Goal: Task Accomplishment & Management: Manage account settings

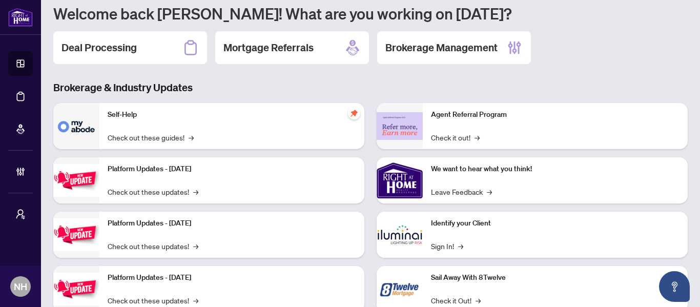
scroll to position [103, 0]
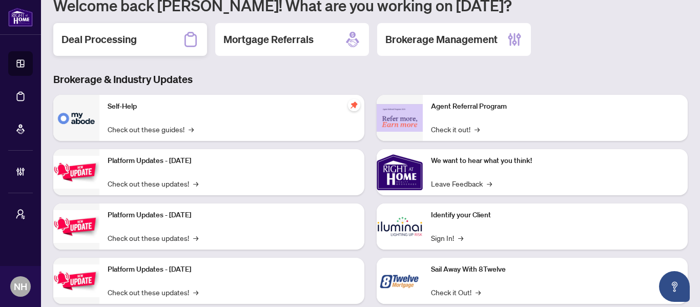
click at [119, 48] on div "Deal Processing" at bounding box center [130, 39] width 154 height 33
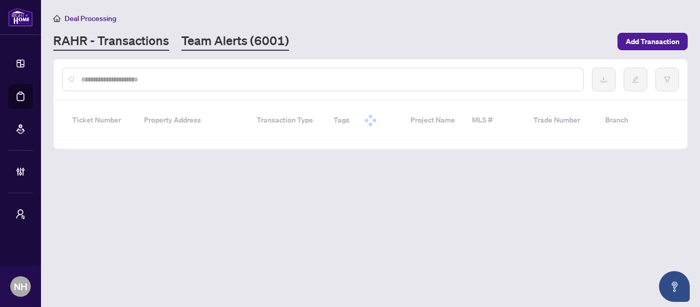
click at [251, 42] on link "Team Alerts (6001)" at bounding box center [235, 41] width 108 height 18
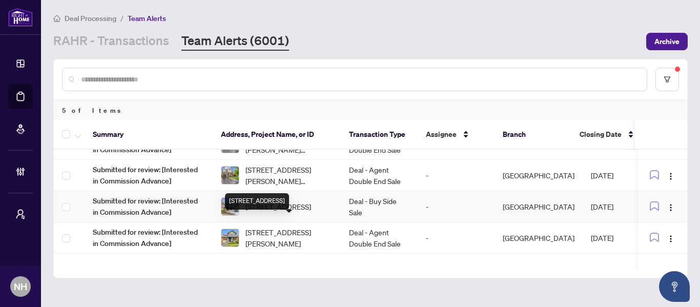
scroll to position [39, 0]
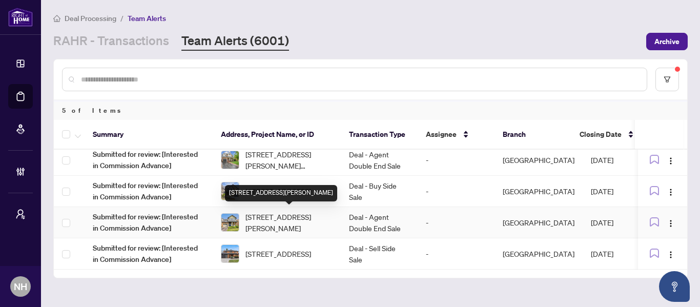
click at [309, 222] on span "[STREET_ADDRESS][PERSON_NAME]" at bounding box center [289, 222] width 87 height 23
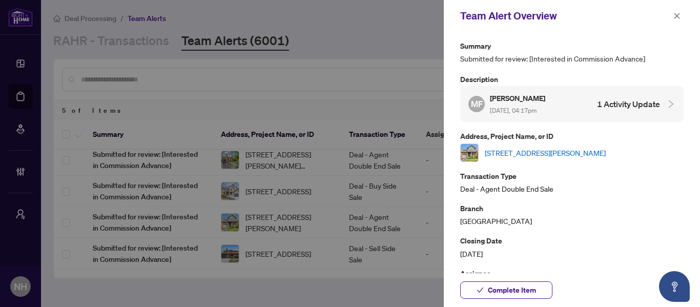
click at [545, 148] on link "[STREET_ADDRESS][PERSON_NAME]" at bounding box center [545, 152] width 121 height 11
click at [677, 16] on icon "close" at bounding box center [678, 16] width 6 height 6
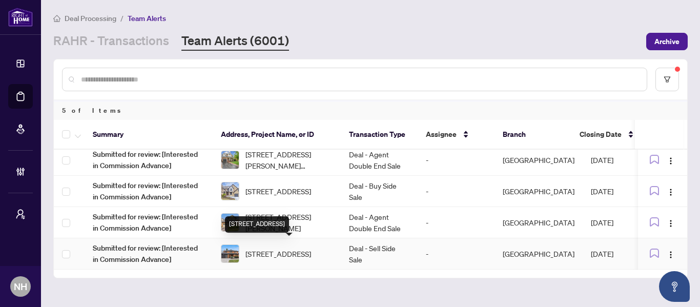
click at [261, 250] on span "[STREET_ADDRESS]" at bounding box center [279, 253] width 66 height 11
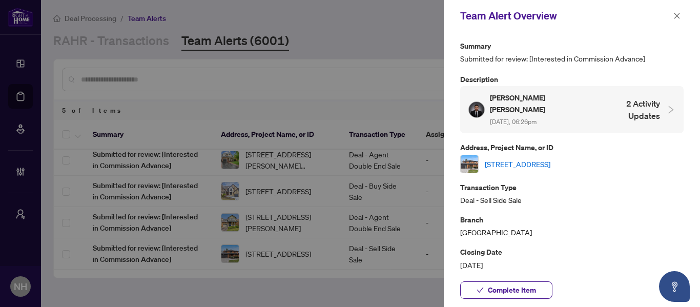
click at [551, 158] on link "[STREET_ADDRESS]" at bounding box center [518, 163] width 66 height 11
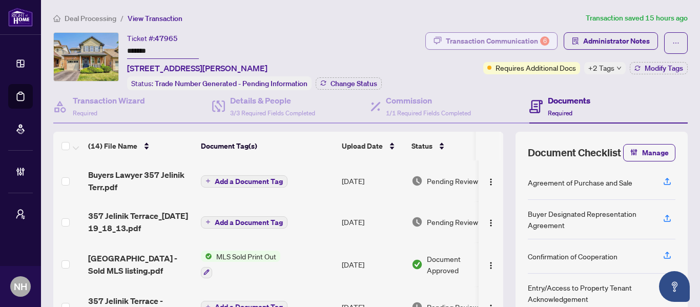
click at [505, 41] on div "Transaction Communication 6" at bounding box center [498, 41] width 104 height 16
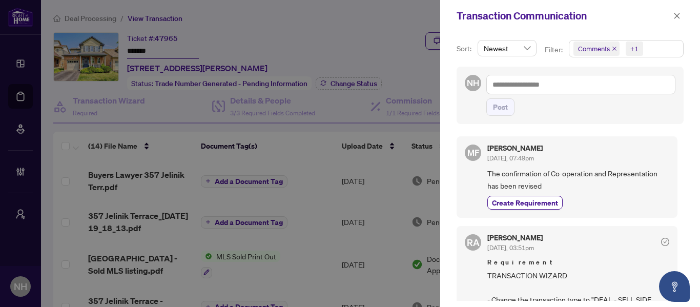
click at [612, 49] on icon "close" at bounding box center [614, 48] width 5 height 5
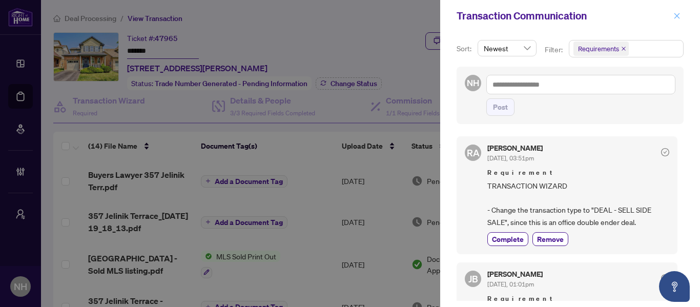
click at [676, 13] on icon "close" at bounding box center [677, 15] width 7 height 7
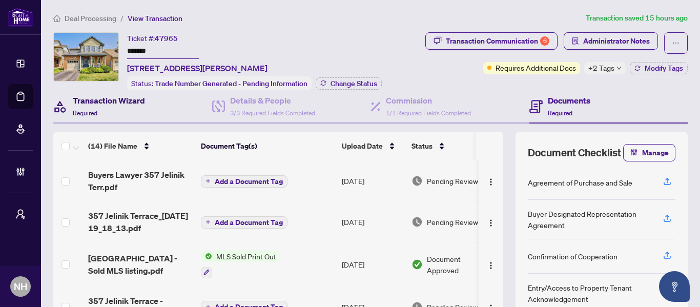
click at [134, 115] on div "Transaction Wizard Required" at bounding box center [109, 106] width 72 height 24
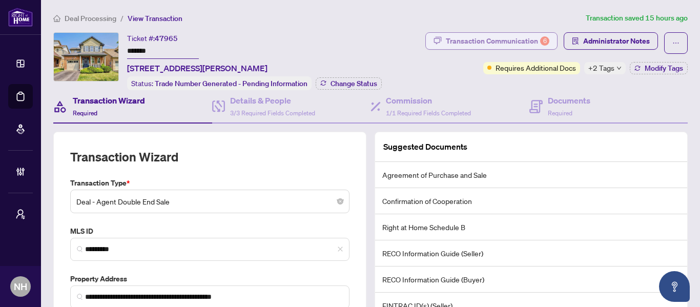
click at [474, 37] on div "Transaction Communication 6" at bounding box center [498, 41] width 104 height 16
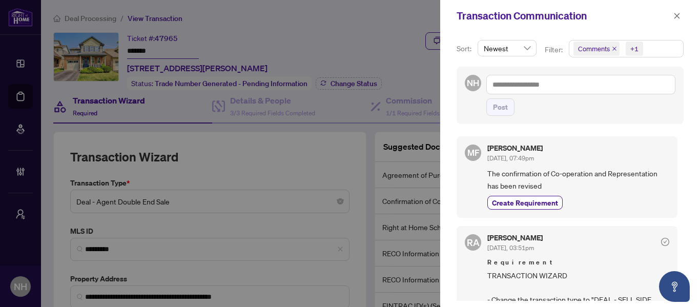
click at [612, 48] on icon "close" at bounding box center [614, 48] width 5 height 5
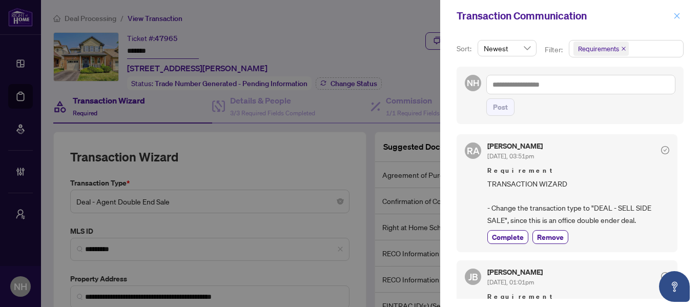
click at [681, 14] on button "button" at bounding box center [677, 16] width 13 height 12
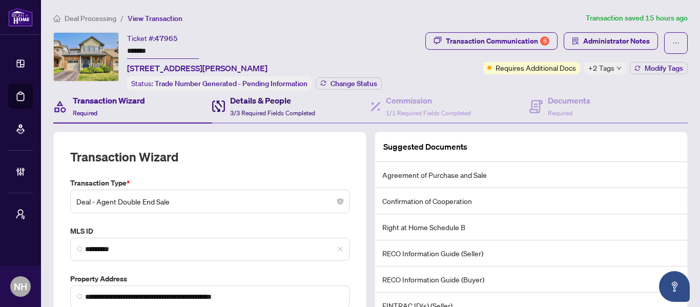
click at [251, 107] on div "Details & People 3/3 Required Fields Completed" at bounding box center [272, 106] width 85 height 24
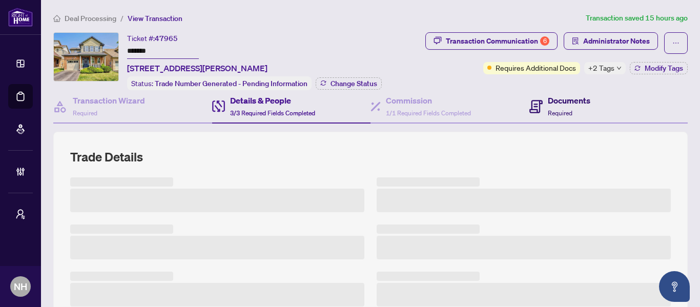
click at [564, 111] on span "Required" at bounding box center [560, 113] width 25 height 8
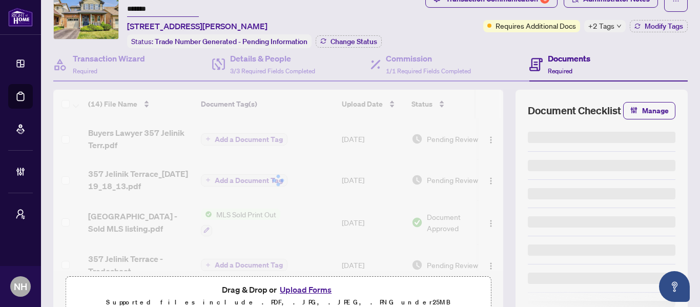
scroll to position [51, 0]
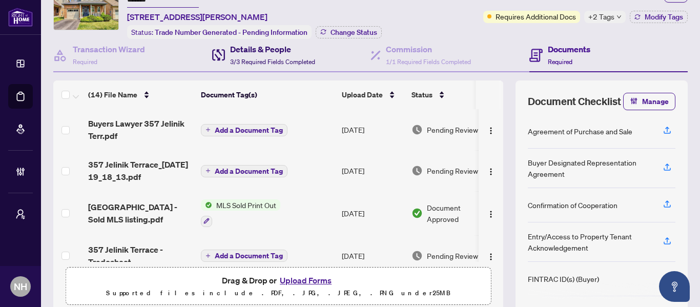
click at [294, 53] on h4 "Details & People" at bounding box center [272, 49] width 85 height 12
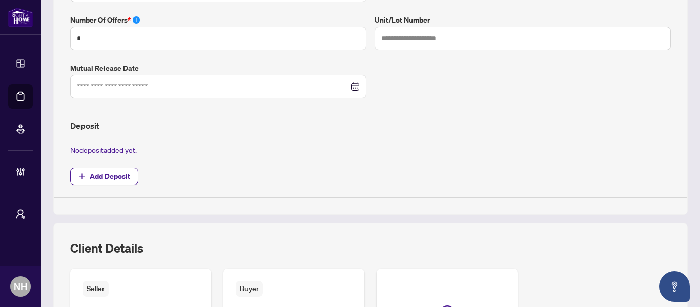
type input "**********"
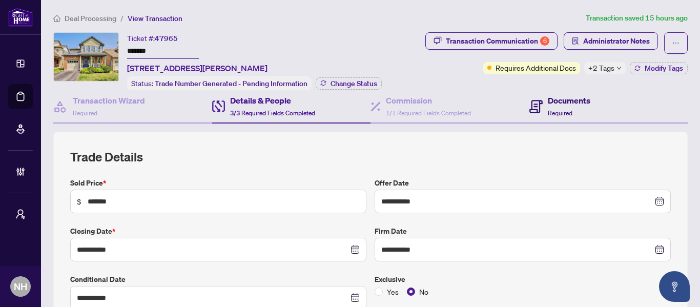
click at [561, 111] on span "Required" at bounding box center [560, 113] width 25 height 8
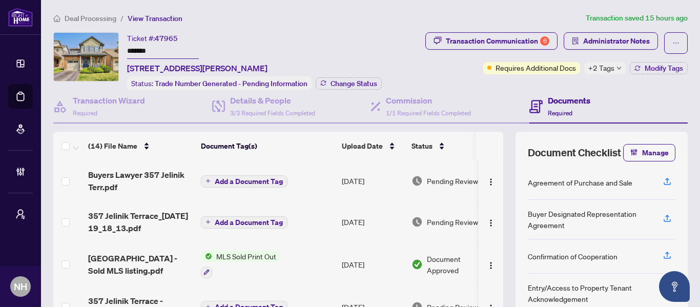
click at [148, 214] on span "357 Jelinik Terrace_2025-08-20 19_18_13.pdf" at bounding box center [140, 222] width 105 height 25
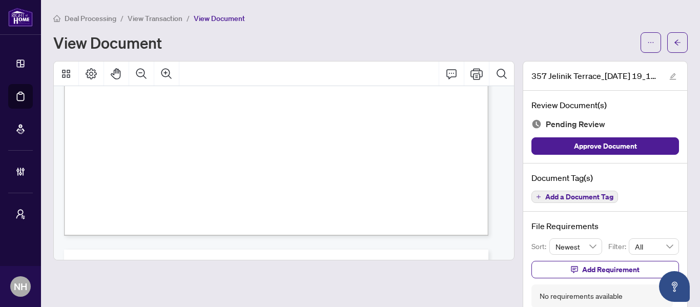
scroll to position [564, 0]
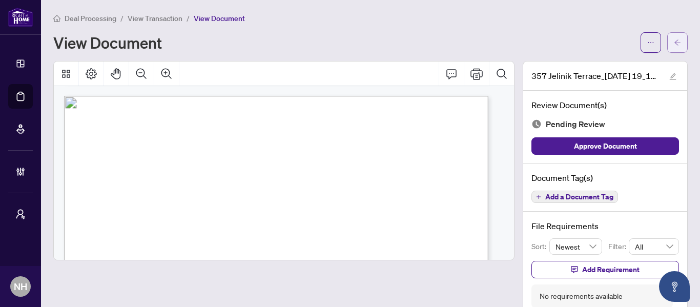
click at [674, 39] on icon "arrow-left" at bounding box center [677, 42] width 7 height 7
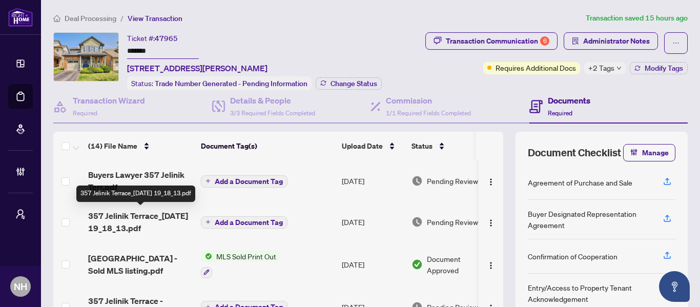
click at [158, 220] on span "357 Jelinik Terrace_2025-08-20 19_18_13.pdf" at bounding box center [140, 222] width 105 height 25
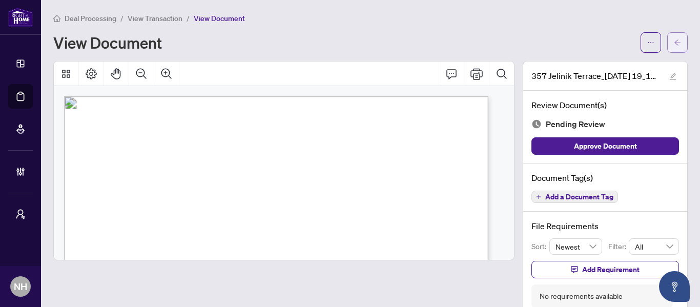
click at [674, 47] on span "button" at bounding box center [677, 42] width 7 height 16
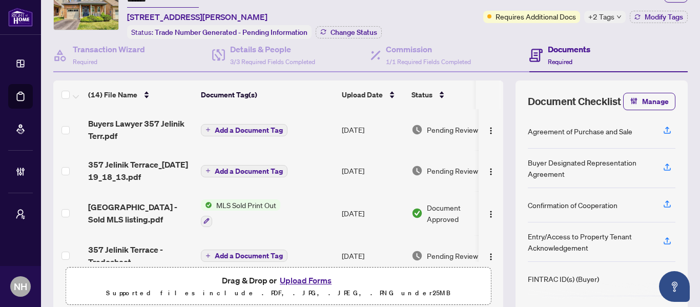
scroll to position [51, 0]
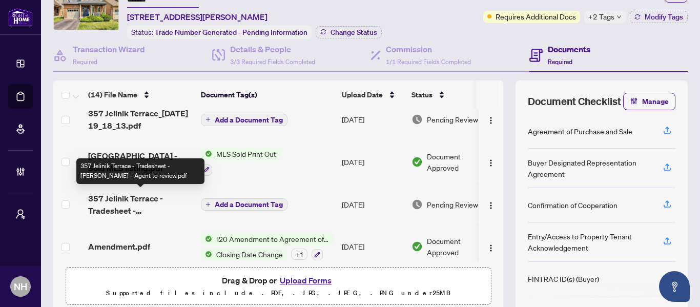
click at [154, 198] on span "357 Jelinik Terrace - Tradesheet - Maria - Agent to review.pdf" at bounding box center [140, 204] width 105 height 25
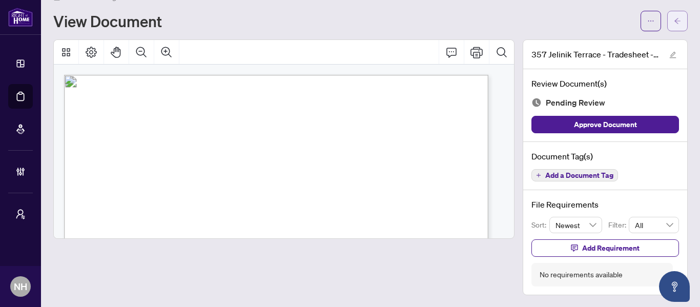
click at [676, 17] on button "button" at bounding box center [677, 21] width 21 height 21
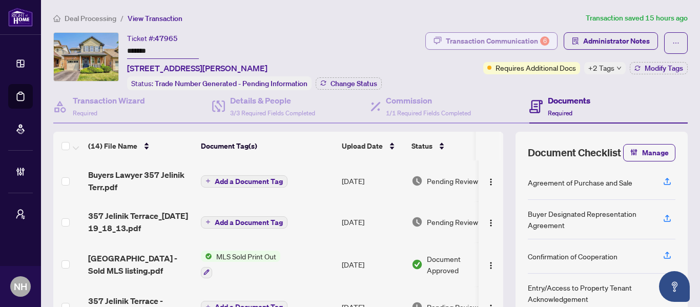
click at [461, 41] on div "Transaction Communication 6" at bounding box center [498, 41] width 104 height 16
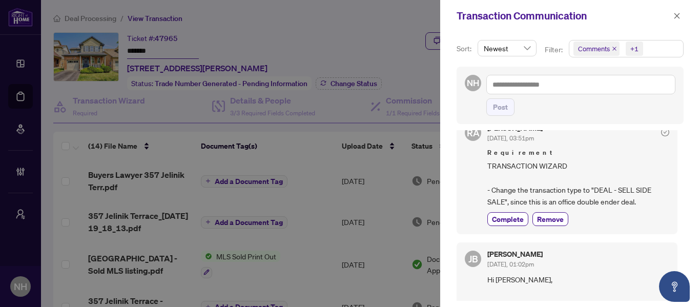
scroll to position [103, 0]
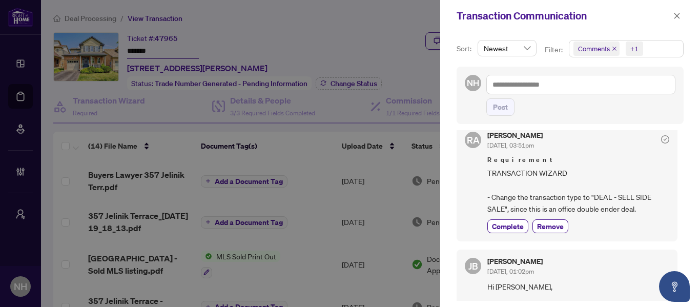
click at [612, 49] on icon "close" at bounding box center [614, 48] width 5 height 5
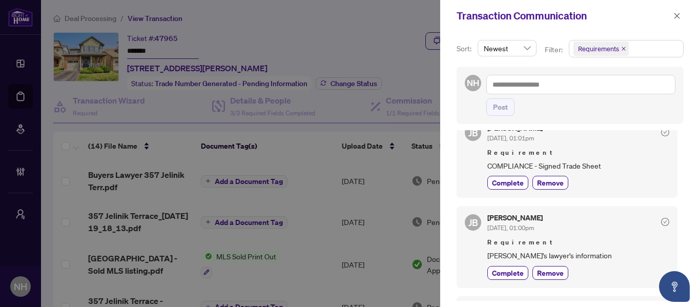
scroll to position [131, 0]
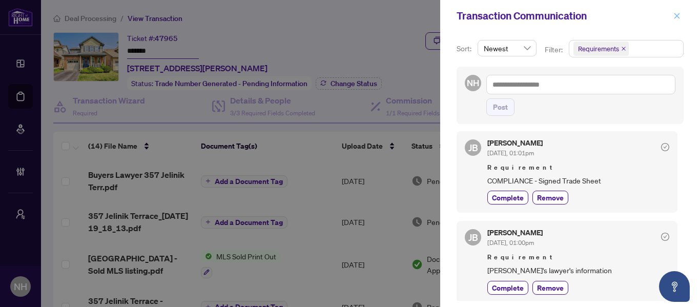
click at [677, 12] on icon "close" at bounding box center [677, 15] width 7 height 7
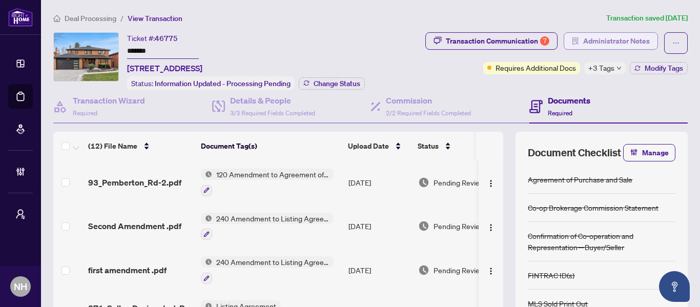
click at [584, 44] on span "Administrator Notes" at bounding box center [616, 41] width 67 height 16
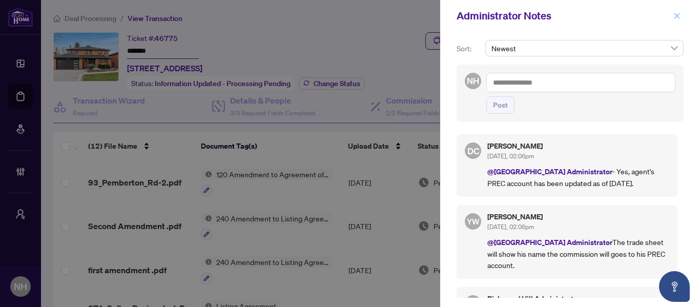
click at [678, 17] on icon "close" at bounding box center [678, 16] width 6 height 6
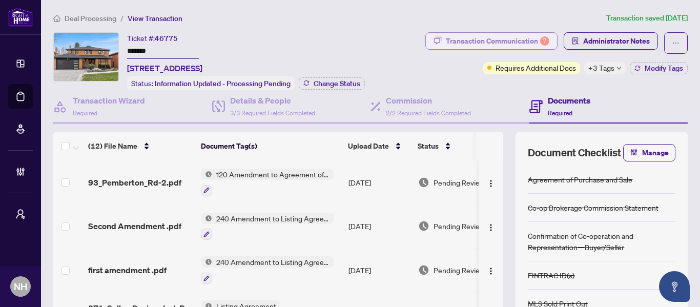
click at [501, 37] on div "Transaction Communication 7" at bounding box center [498, 41] width 104 height 16
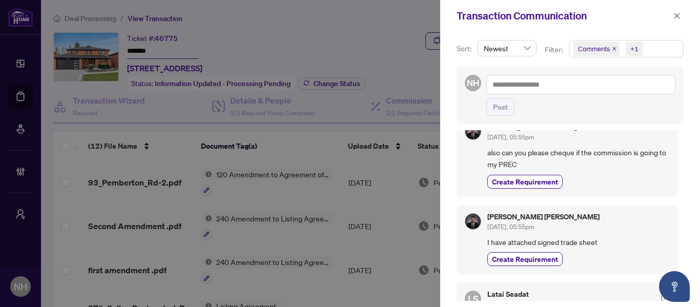
scroll to position [308, 0]
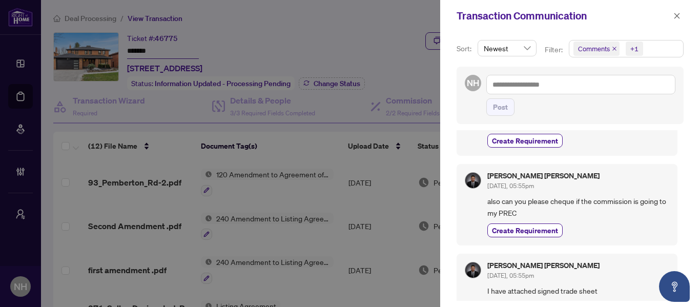
click at [613, 46] on span "Comments" at bounding box center [597, 49] width 46 height 14
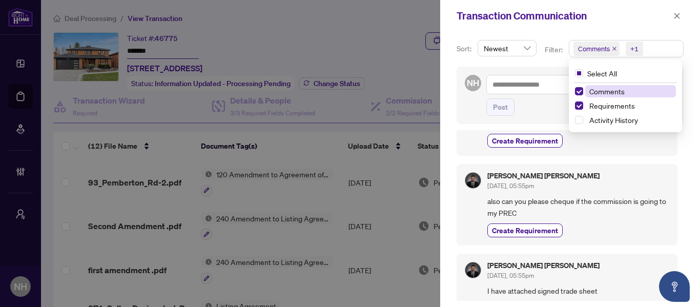
click at [613, 47] on icon "close" at bounding box center [614, 48] width 5 height 5
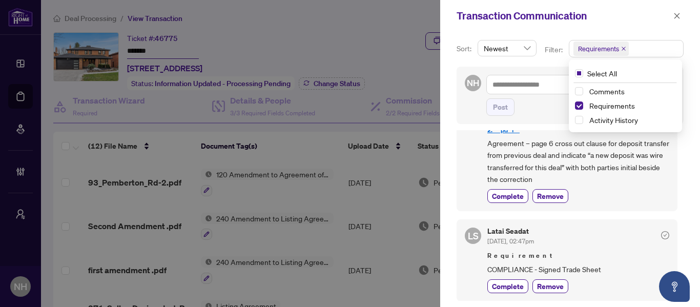
scroll to position [601, 0]
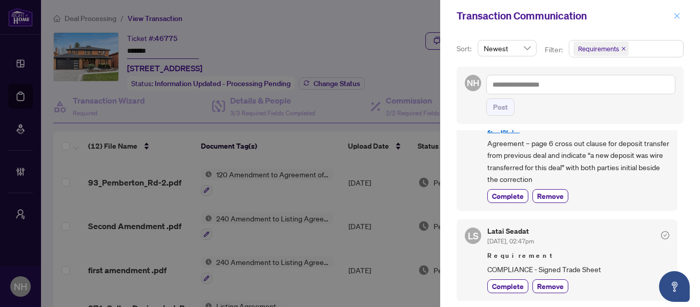
drag, startPoint x: 671, startPoint y: 15, endPoint x: 676, endPoint y: 15, distance: 5.6
click at [671, 15] on button "button" at bounding box center [677, 16] width 13 height 12
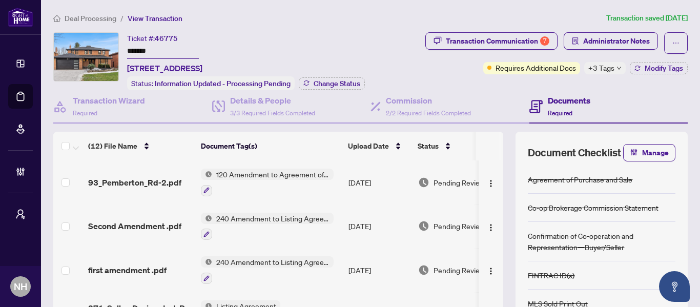
click at [74, 10] on main "Deal Processing / View Transaction Transaction saved 3 days ago Ticket #: 46775…" at bounding box center [370, 153] width 659 height 307
click at [83, 19] on span "Deal Processing" at bounding box center [91, 18] width 52 height 9
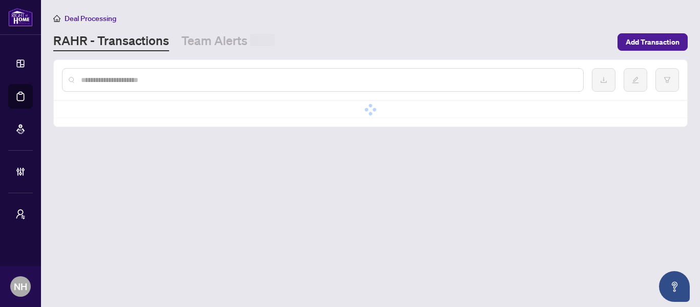
click at [160, 84] on input "text" at bounding box center [328, 79] width 494 height 11
paste input "*******"
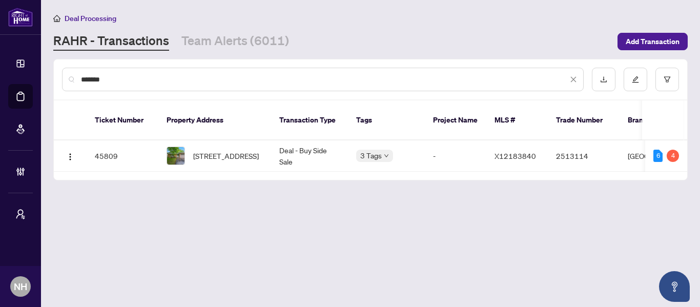
type input "*******"
click at [273, 150] on td "Deal - Buy Side Sale" at bounding box center [309, 155] width 77 height 31
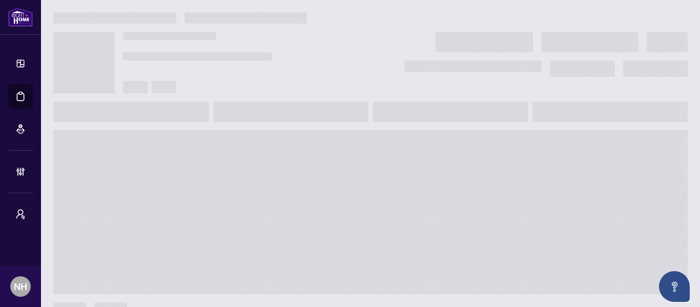
scroll to position [51, 0]
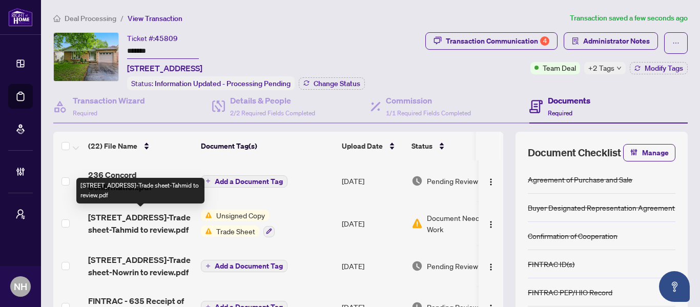
click at [140, 225] on span "236 Concord Rd-Trade sheet-Tahmid to review.pdf" at bounding box center [140, 223] width 105 height 25
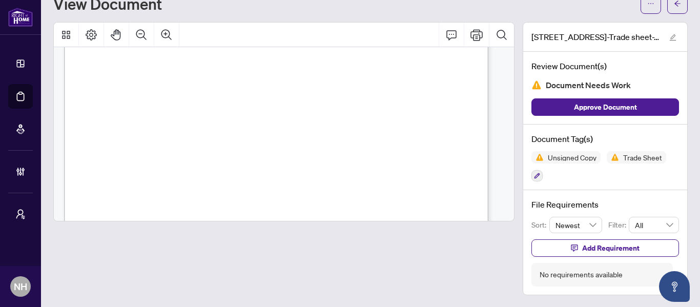
scroll to position [89, 0]
click at [674, 8] on span "button" at bounding box center [677, 3] width 7 height 16
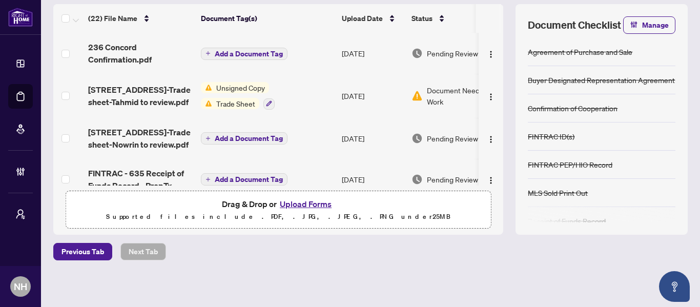
scroll to position [25, 0]
